Goal: Task Accomplishment & Management: Manage account settings

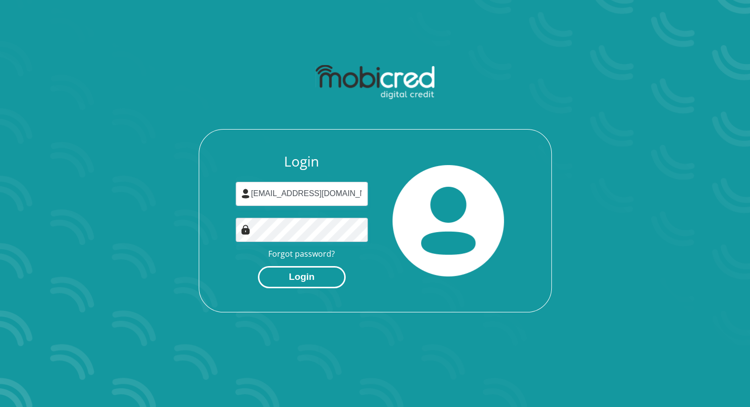
click at [284, 279] on button "Login" at bounding box center [302, 277] width 88 height 22
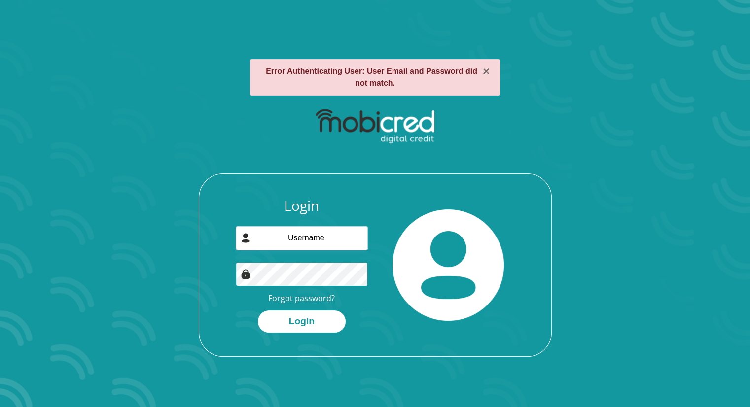
click at [258, 311] on button "Login" at bounding box center [302, 322] width 88 height 22
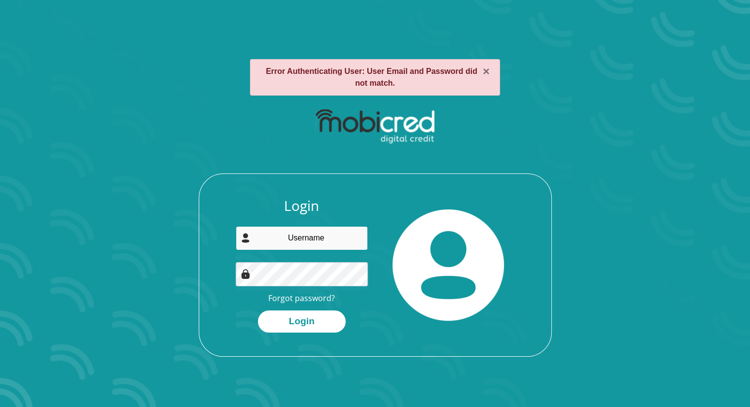
click at [294, 234] on input "email" at bounding box center [302, 238] width 132 height 24
type input "[EMAIL_ADDRESS][DOMAIN_NAME]"
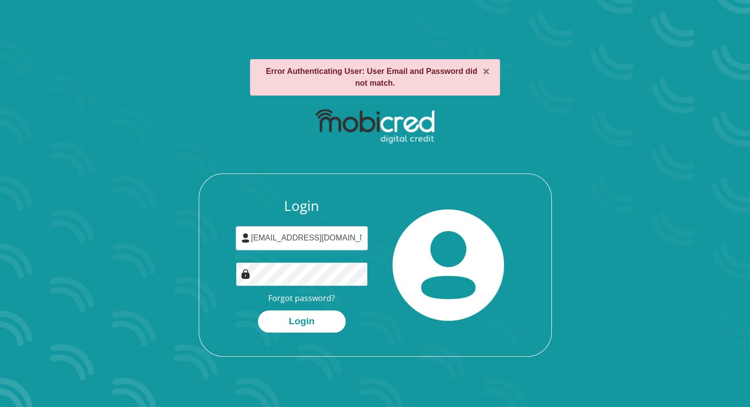
click at [258, 311] on button "Login" at bounding box center [302, 322] width 88 height 22
click at [307, 295] on link "Forgot password?" at bounding box center [301, 298] width 67 height 11
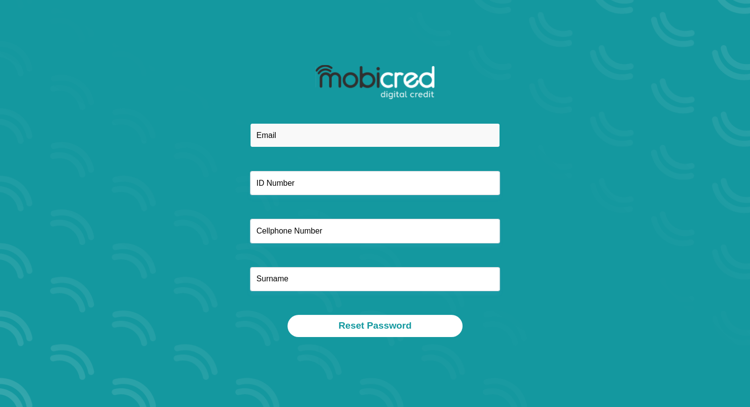
click at [272, 129] on input "email" at bounding box center [375, 135] width 250 height 24
type input "fhuluman@gmail.com"
type input "0711599193"
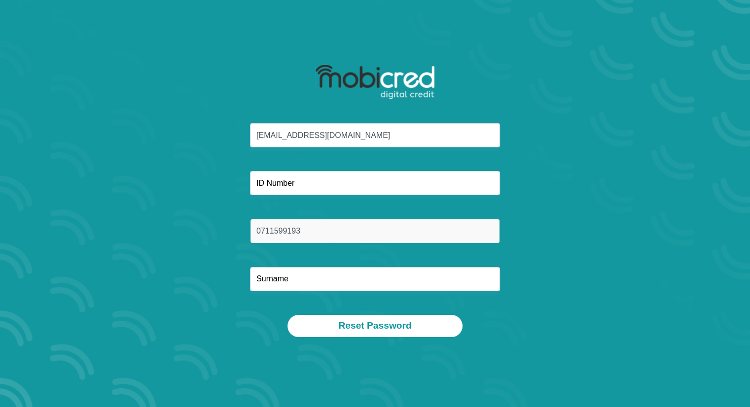
type input "manyatshe"
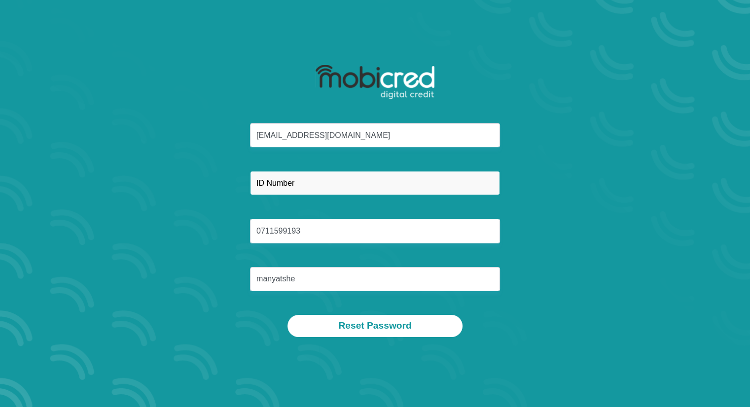
click at [308, 190] on input "text" at bounding box center [375, 183] width 250 height 24
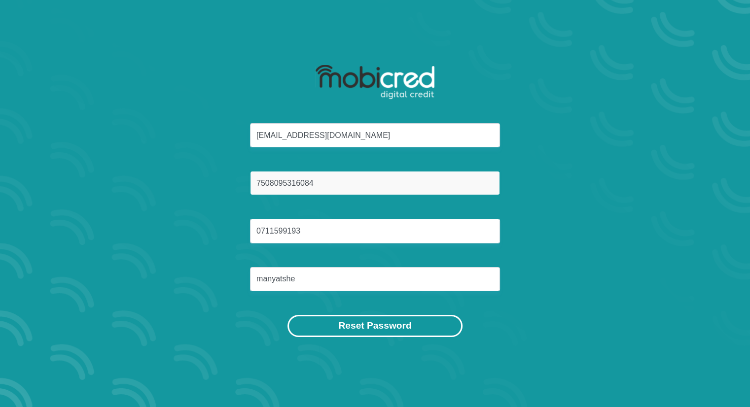
type input "7508095316084"
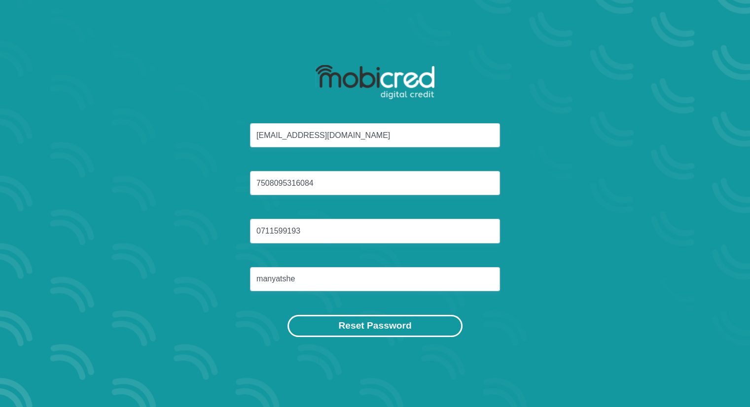
click at [354, 331] on button "Reset Password" at bounding box center [374, 326] width 175 height 22
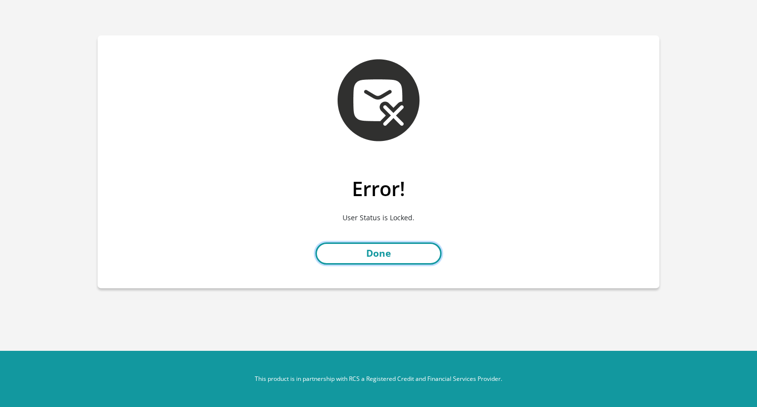
click at [383, 253] on link "Done" at bounding box center [379, 254] width 126 height 22
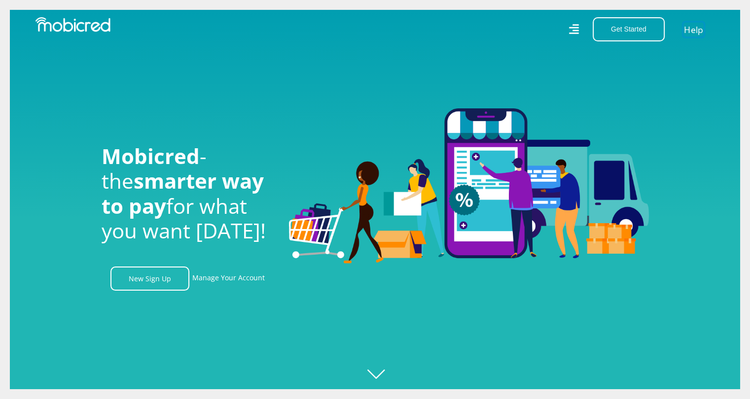
click at [698, 28] on link "Help" at bounding box center [693, 29] width 20 height 14
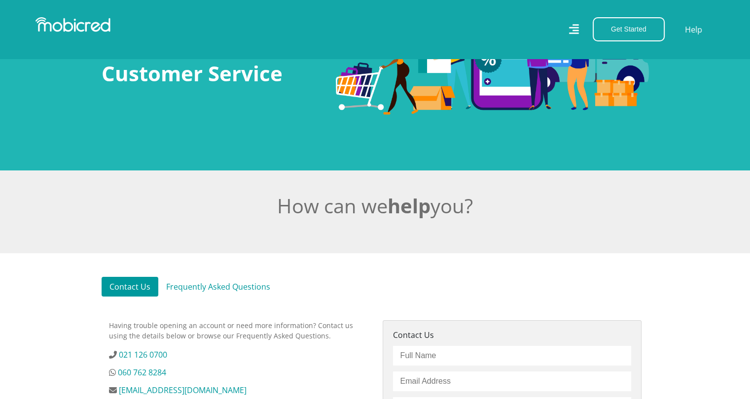
scroll to position [197, 0]
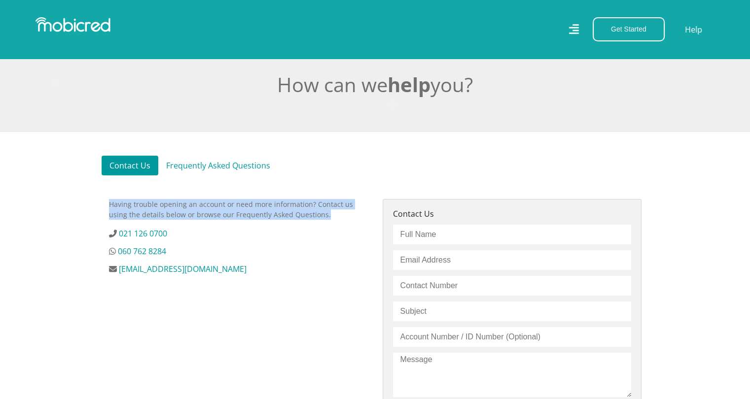
drag, startPoint x: 304, startPoint y: 214, endPoint x: 102, endPoint y: 209, distance: 202.7
click at [102, 209] on div "Having trouble opening an account or need more information? Contact us using th…" at bounding box center [239, 357] width 274 height 316
click at [133, 204] on p "Having trouble opening an account or need more information? Contact us using th…" at bounding box center [238, 209] width 259 height 21
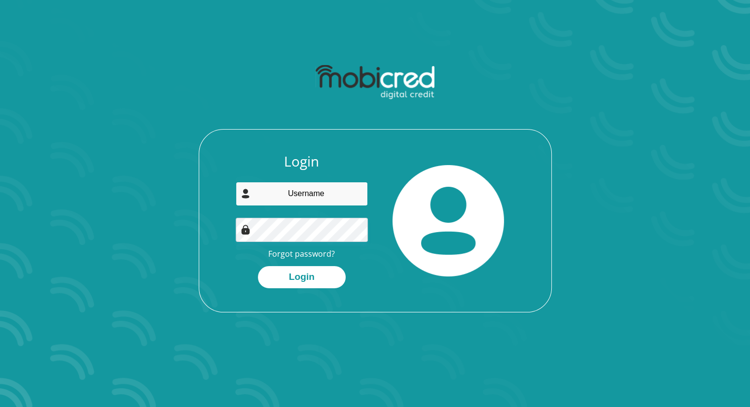
click at [302, 192] on input "email" at bounding box center [302, 194] width 132 height 24
type input "fhuluman@gmail.com"
click at [288, 250] on link "Forgot password?" at bounding box center [301, 254] width 67 height 11
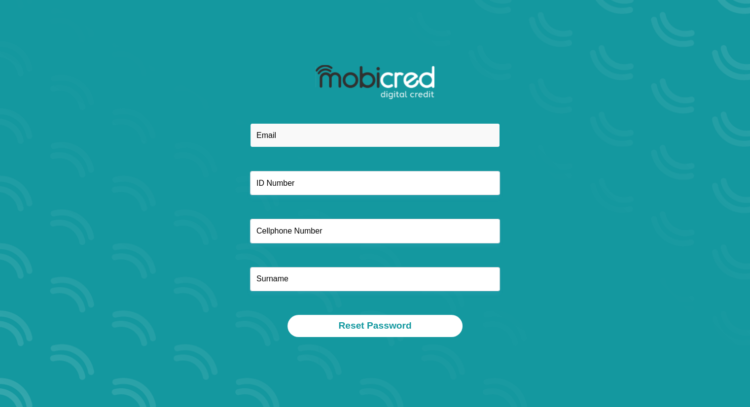
click at [275, 137] on input "email" at bounding box center [375, 135] width 250 height 24
type input "[EMAIL_ADDRESS][DOMAIN_NAME]"
type input "0711599193"
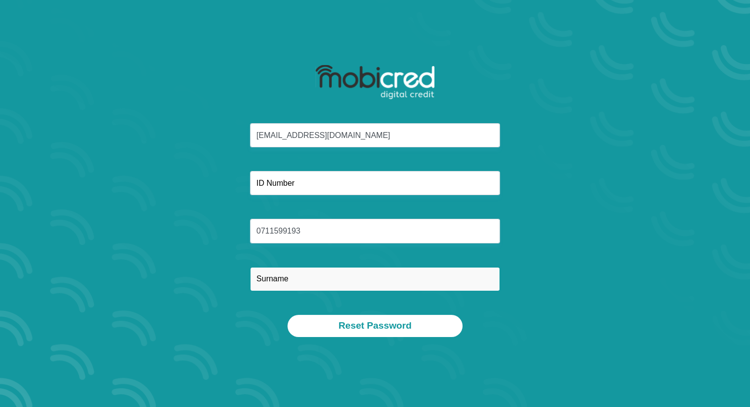
type input "manyatshe"
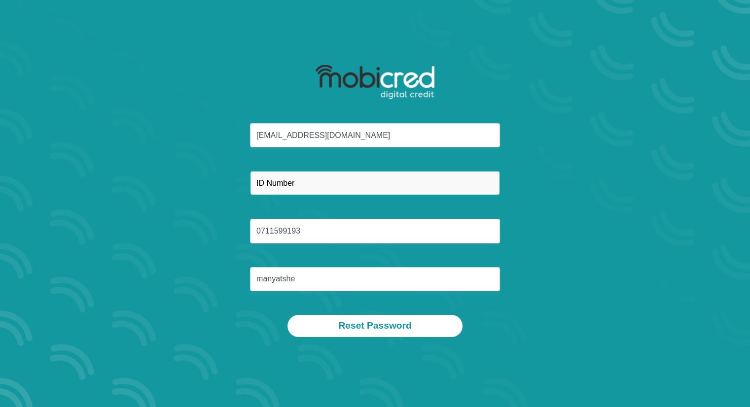
click at [300, 183] on input "text" at bounding box center [375, 183] width 250 height 24
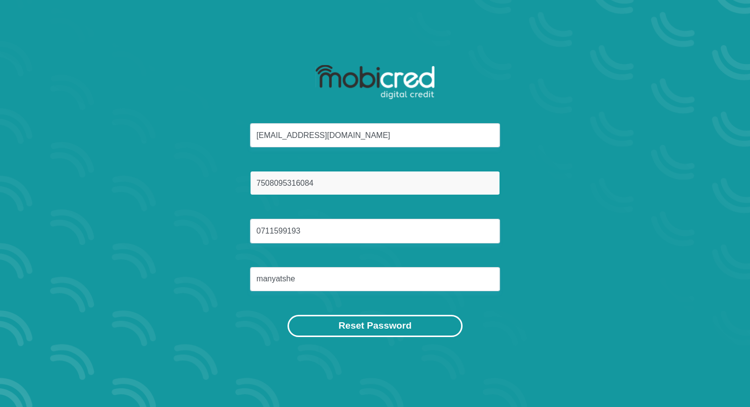
type input "7508095316084"
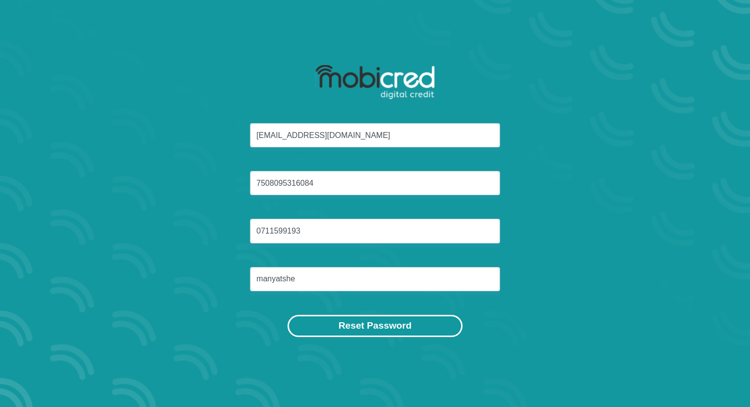
click at [405, 326] on button "Reset Password" at bounding box center [374, 326] width 175 height 22
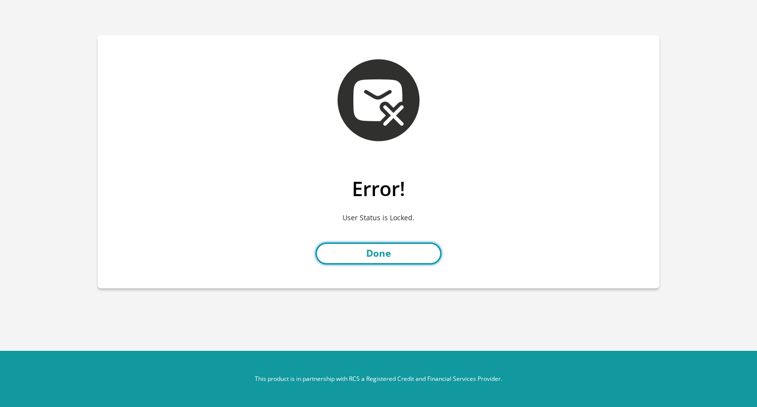
click at [404, 252] on link "Done" at bounding box center [379, 254] width 126 height 22
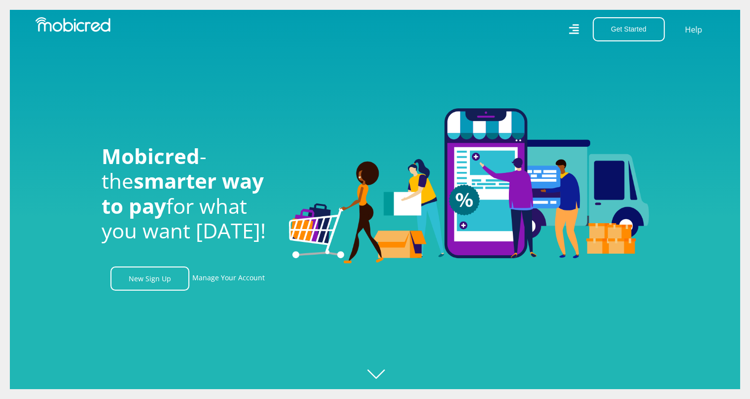
scroll to position [0, 2249]
